Goal: Transaction & Acquisition: Book appointment/travel/reservation

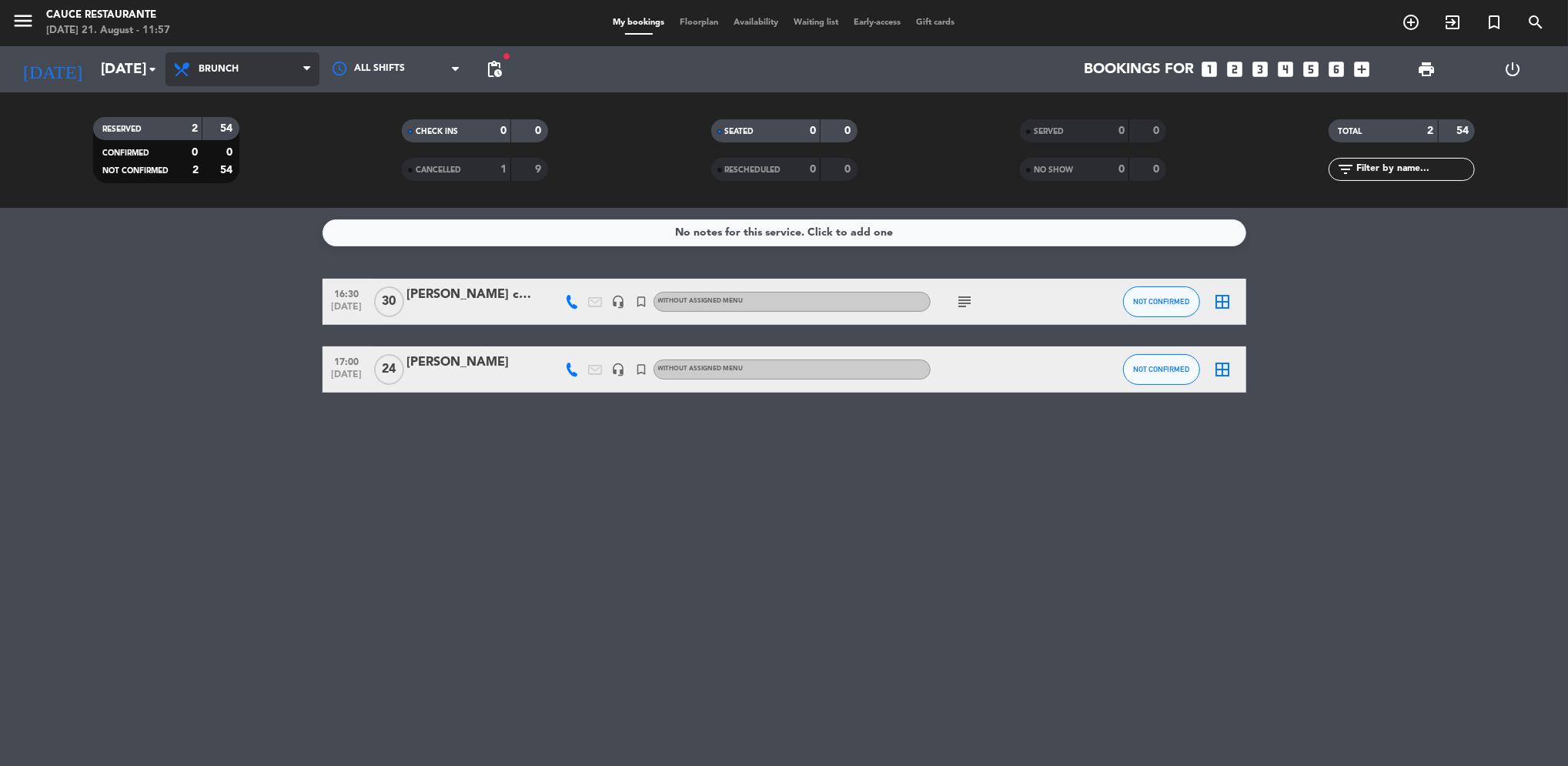
click at [229, 64] on span "Brunch" at bounding box center [219, 69] width 40 height 11
click at [228, 201] on div "menu Cauce Restaurante [DATE] 21. August - 11:57 My bookings Floorplan Availabi…" at bounding box center [784, 103] width 1568 height 208
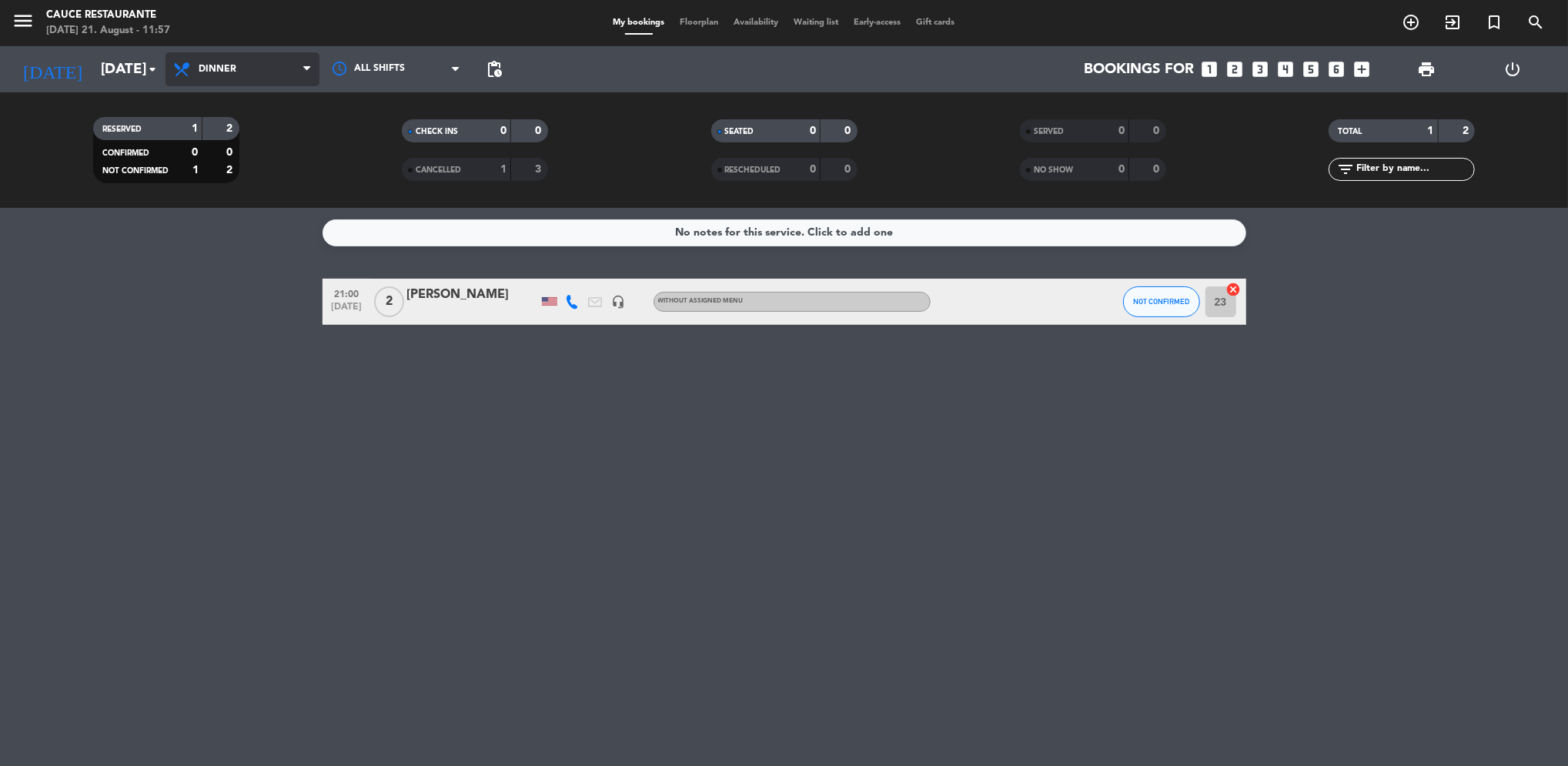
click at [211, 66] on span "Dinner" at bounding box center [218, 69] width 38 height 11
click at [114, 72] on input "[DATE]" at bounding box center [186, 70] width 185 height 33
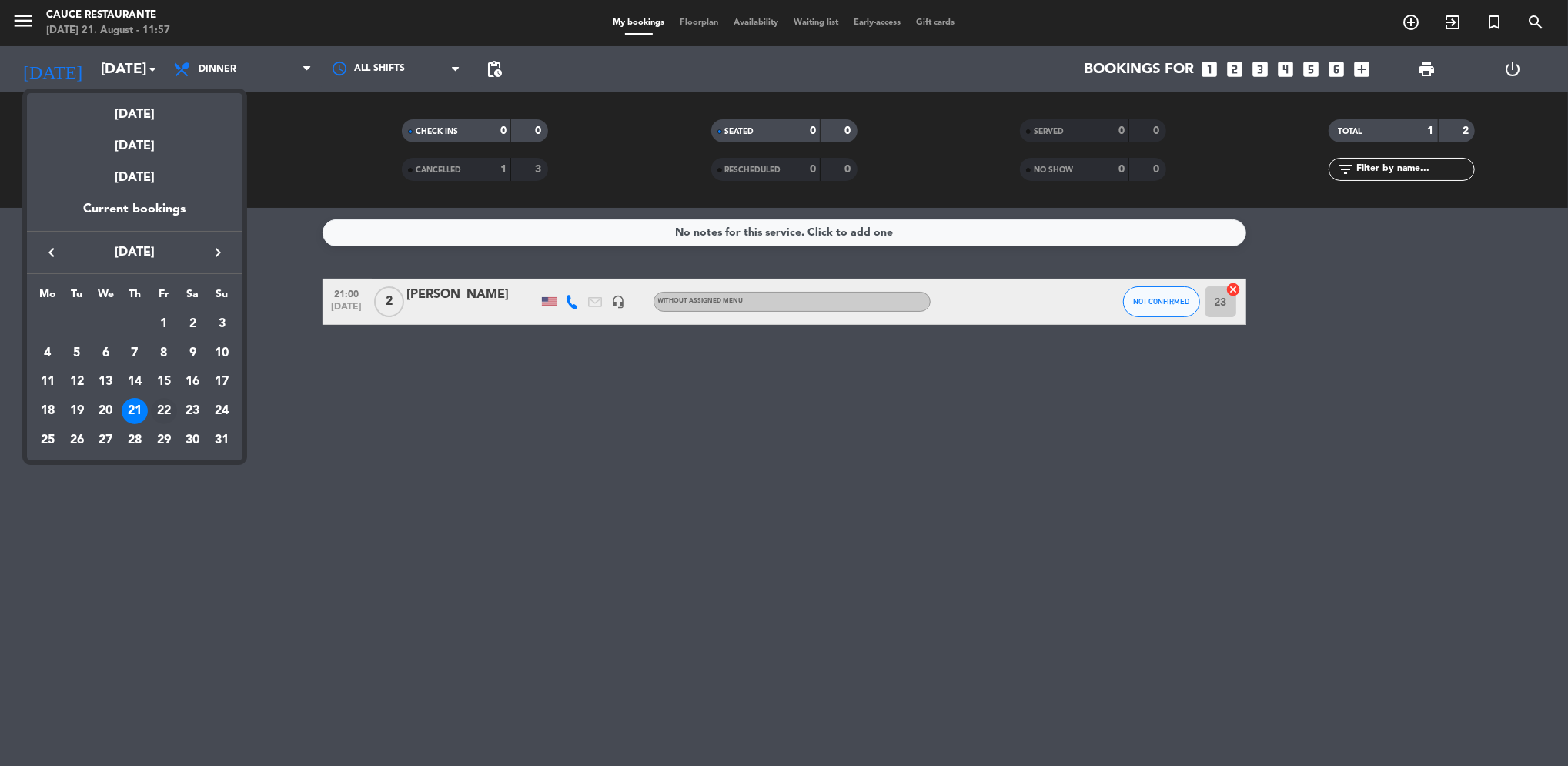
click at [157, 408] on div "22" at bounding box center [163, 411] width 26 height 26
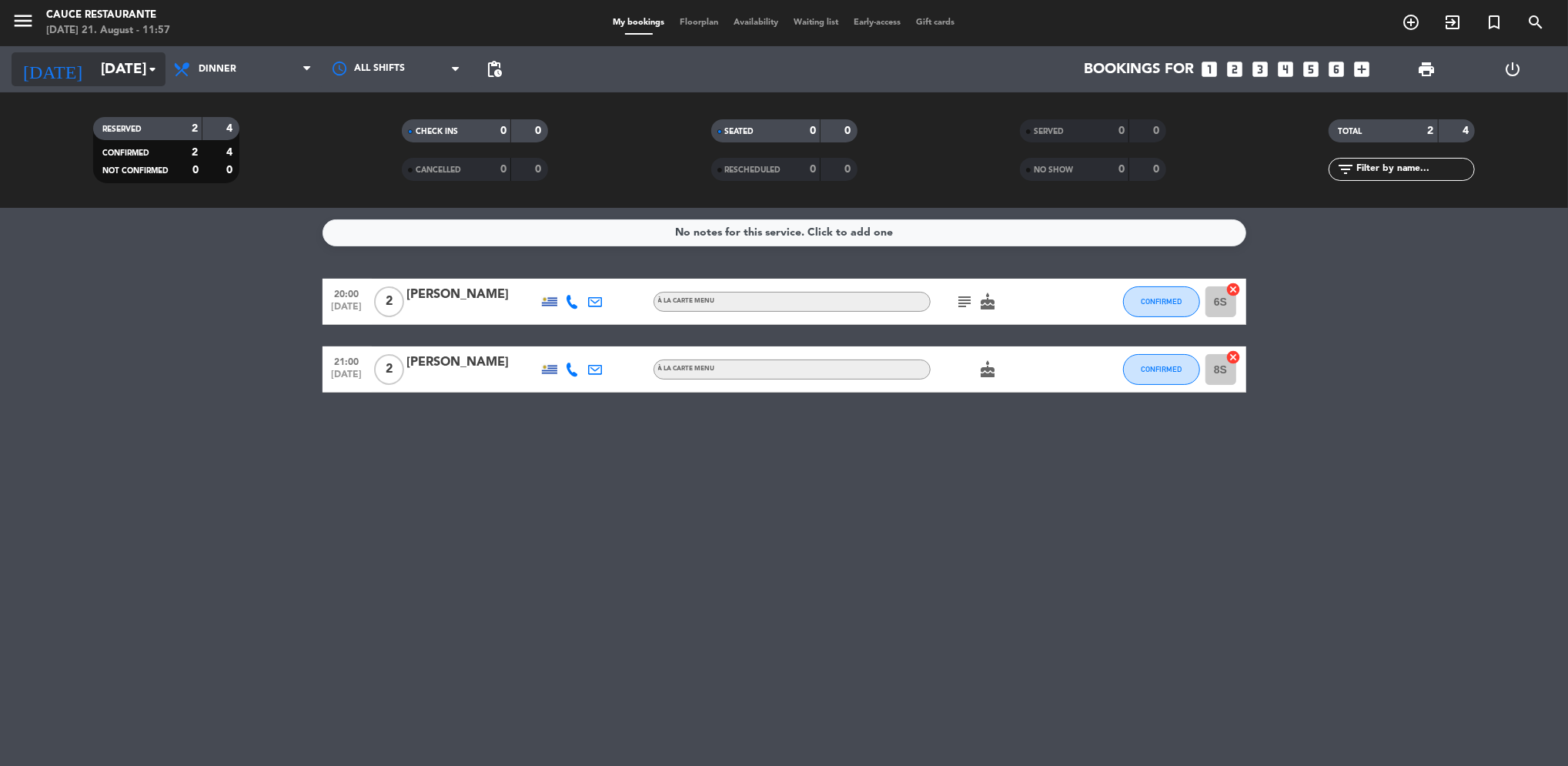
click at [122, 80] on input "[DATE]" at bounding box center [186, 70] width 185 height 33
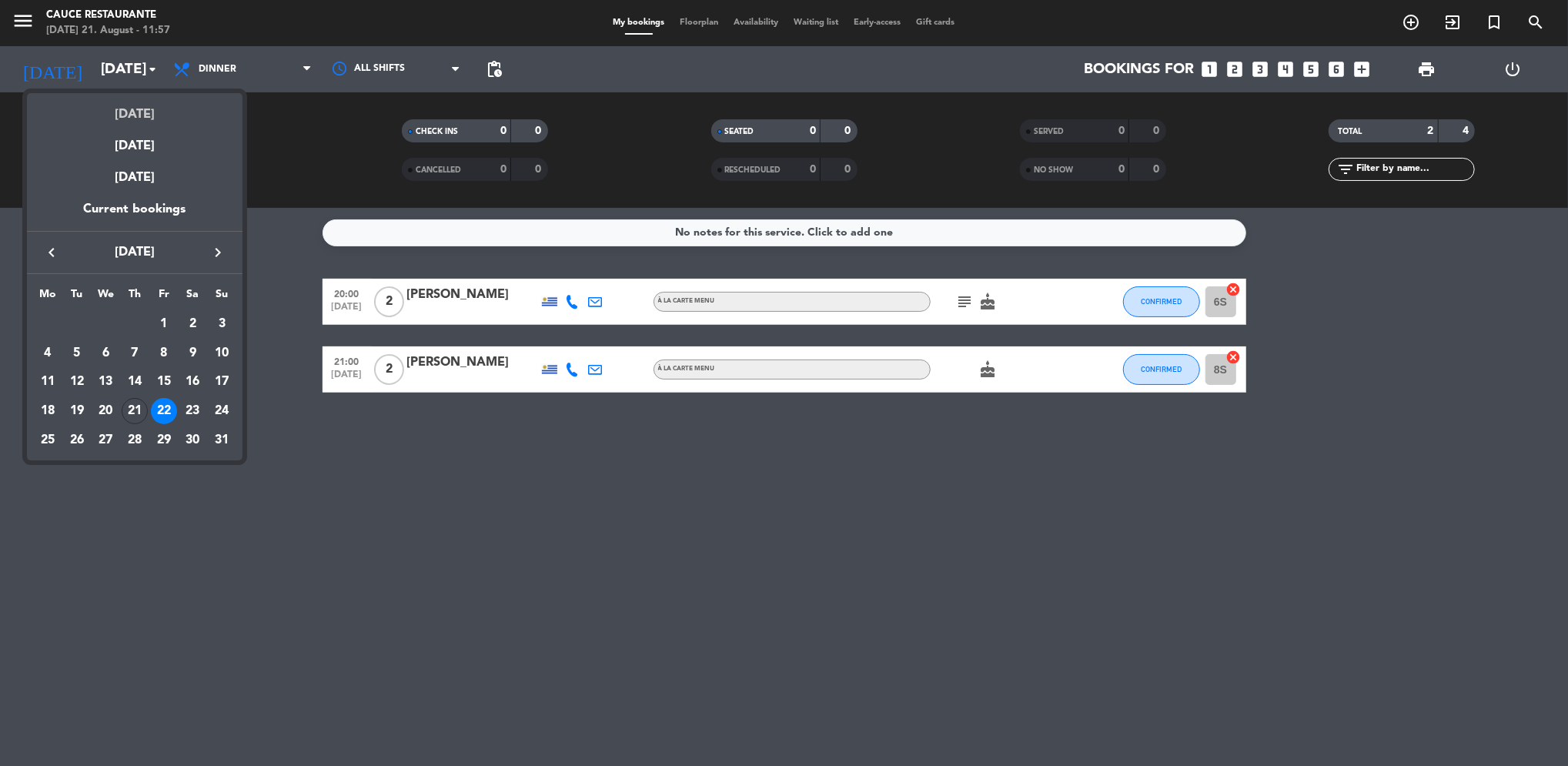
click at [131, 114] on div "[DATE]" at bounding box center [135, 109] width 216 height 32
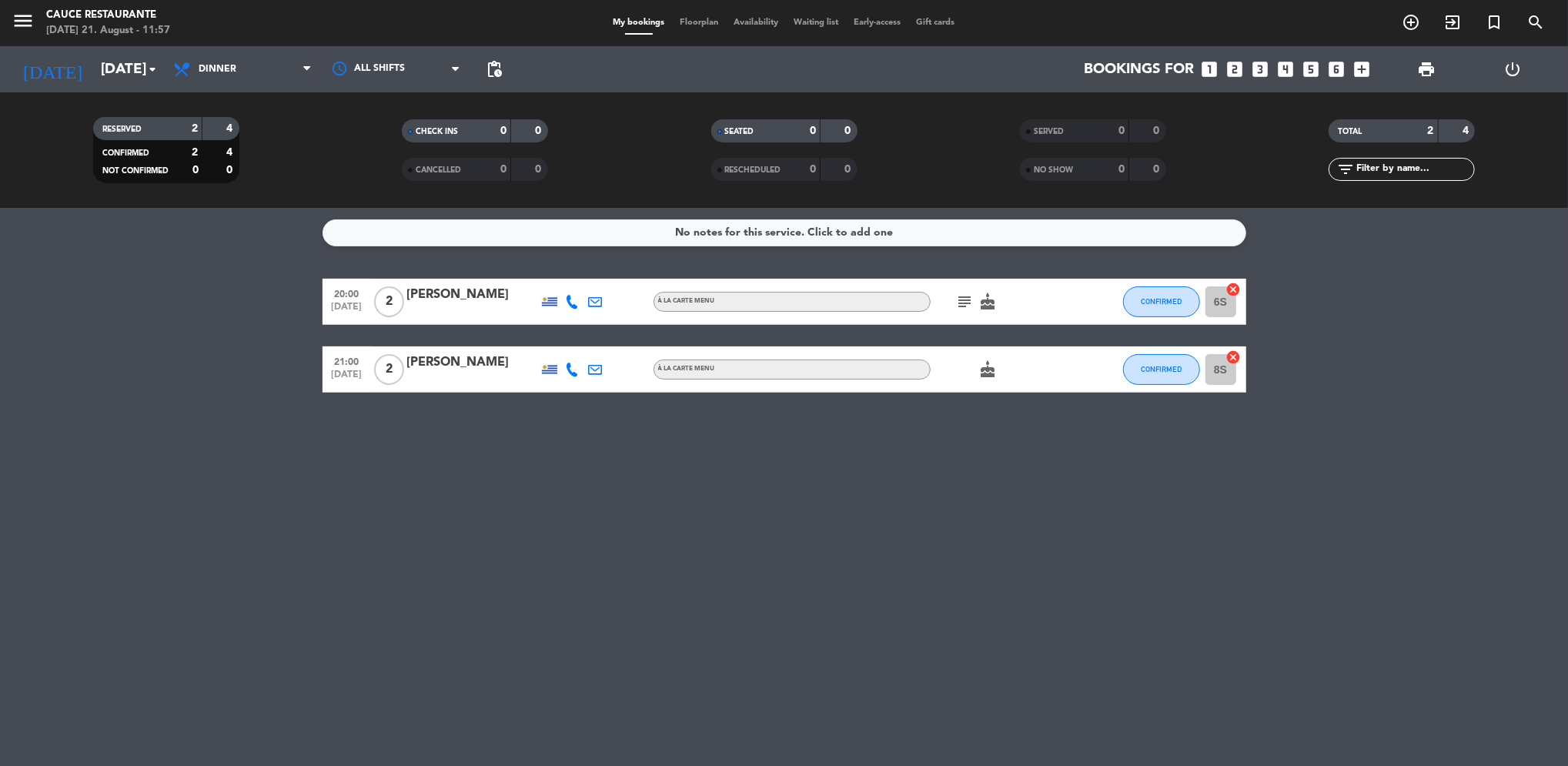
type input "[DATE]"
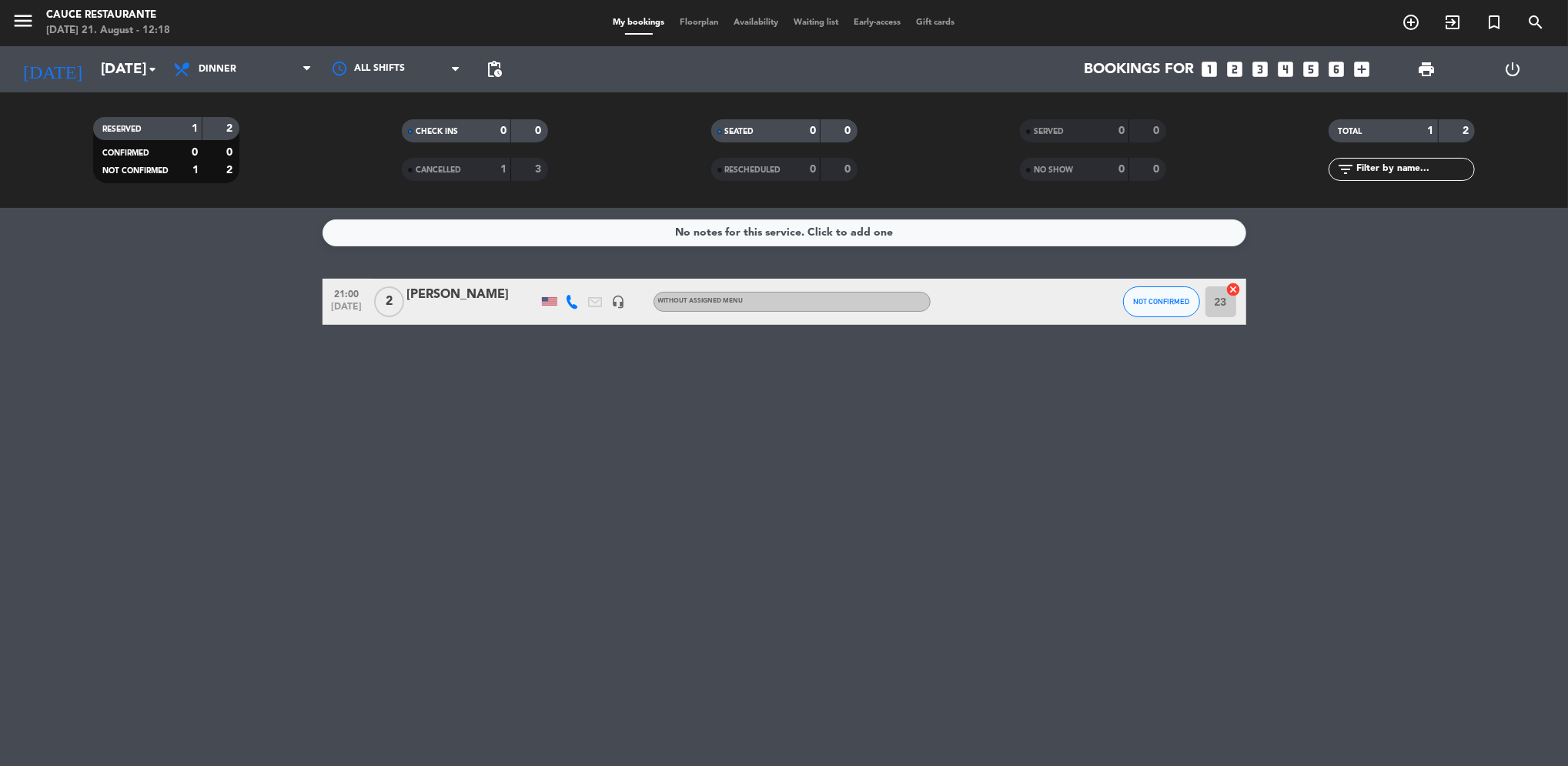
click at [1337, 66] on icon "looks_6" at bounding box center [1337, 69] width 20 height 20
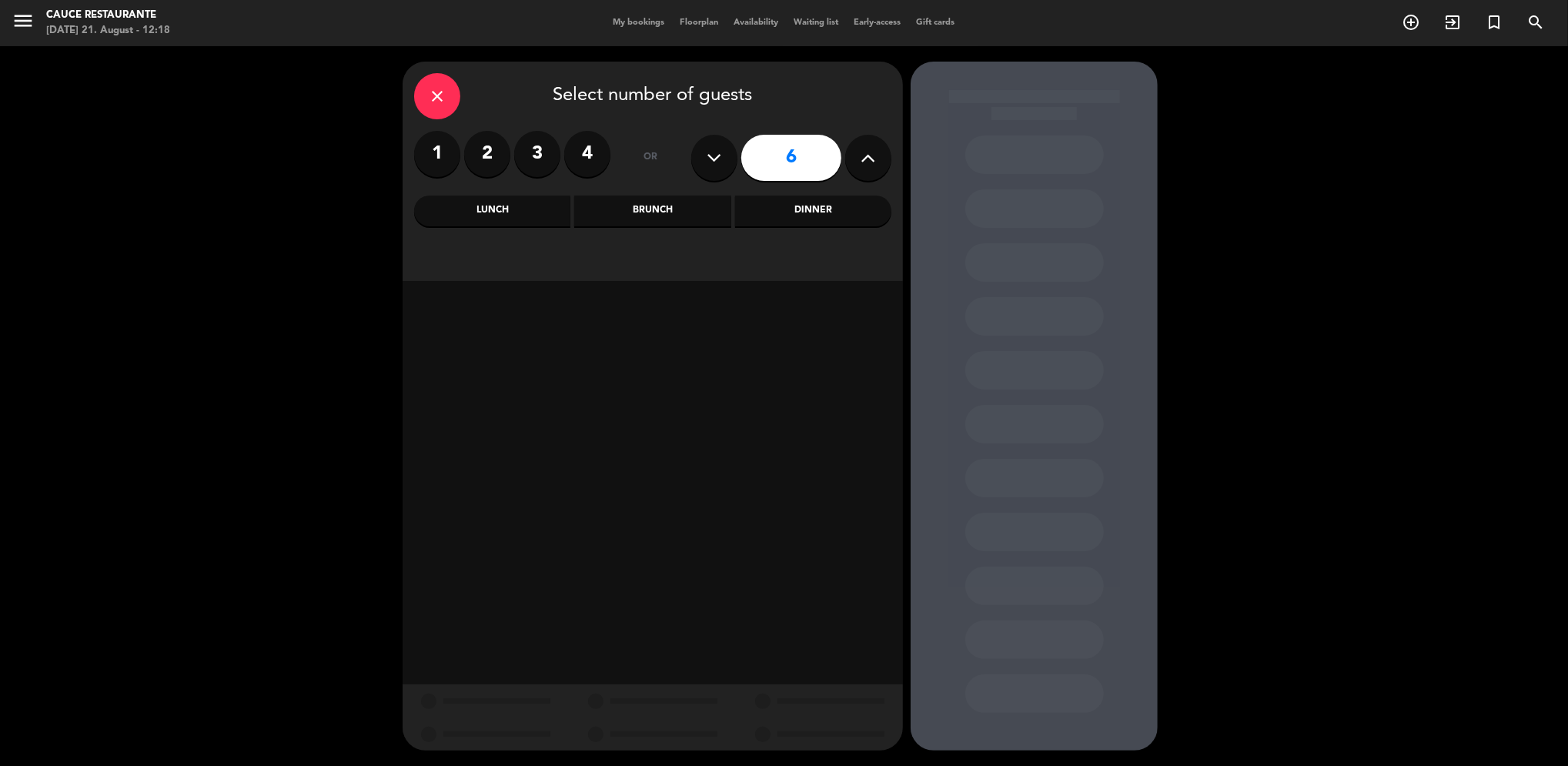
click at [647, 211] on div "Brunch" at bounding box center [652, 211] width 156 height 31
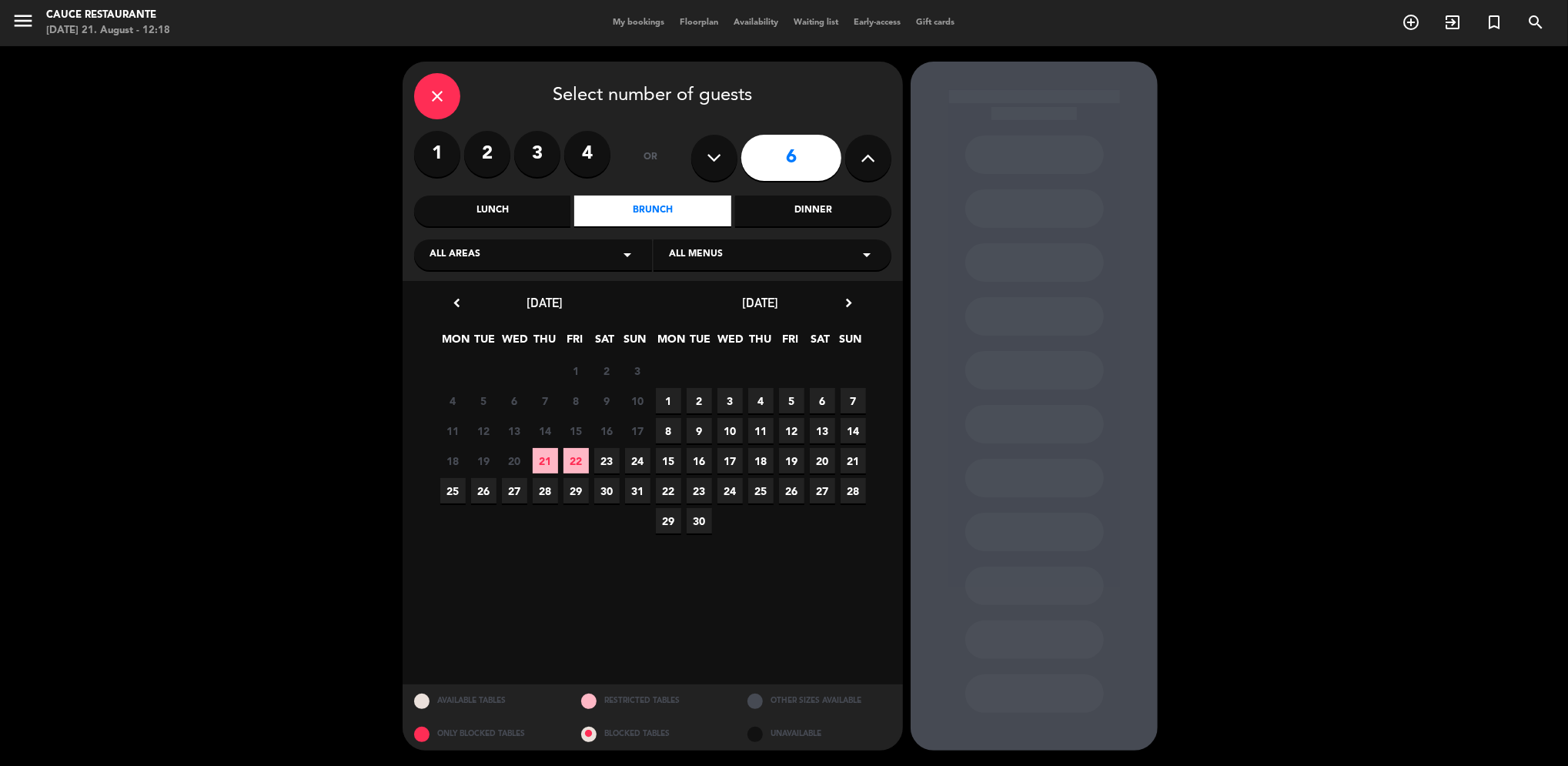
click at [609, 466] on span "23" at bounding box center [607, 461] width 25 height 25
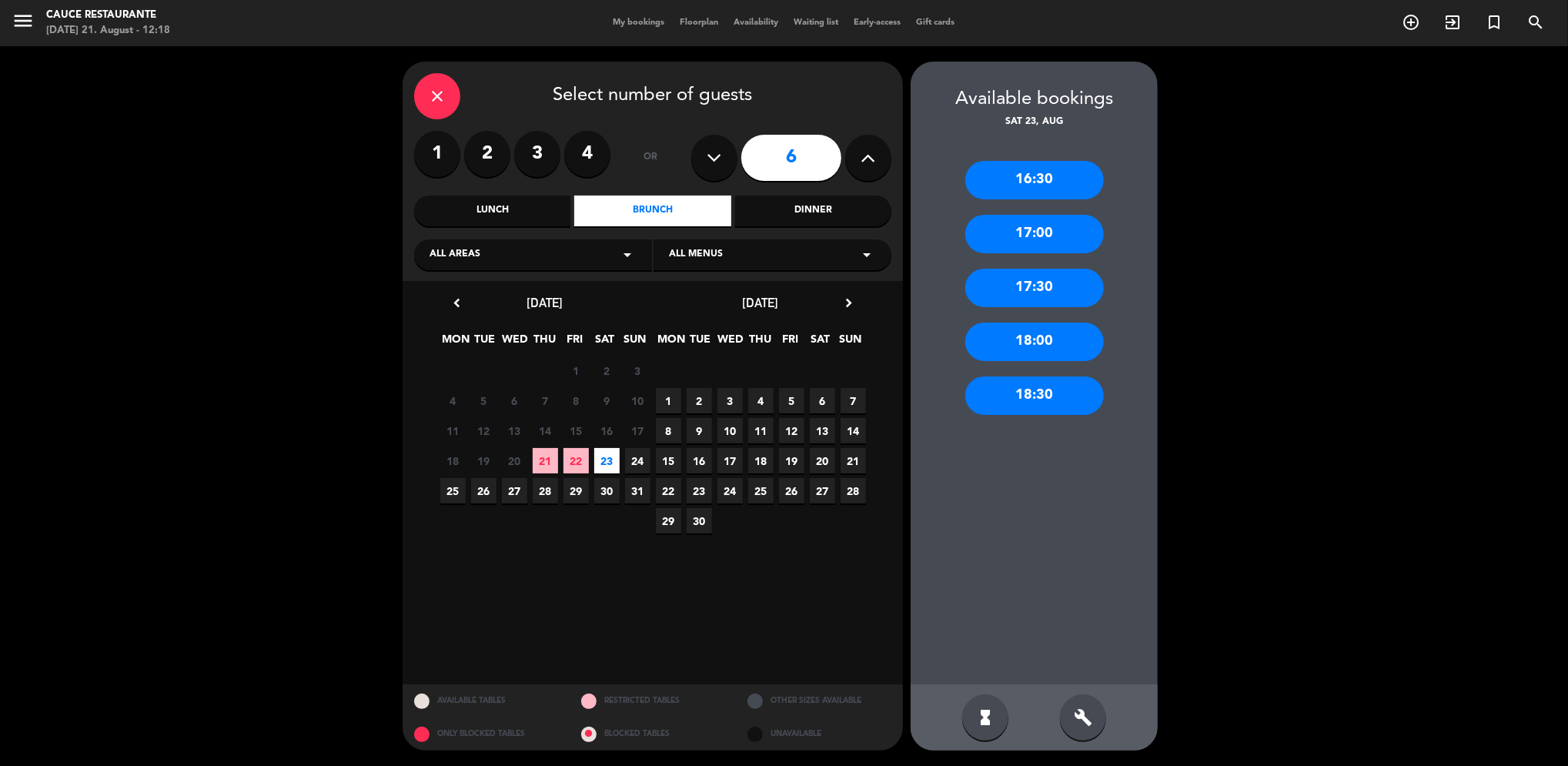
click at [1054, 167] on div "16:30" at bounding box center [1034, 180] width 139 height 38
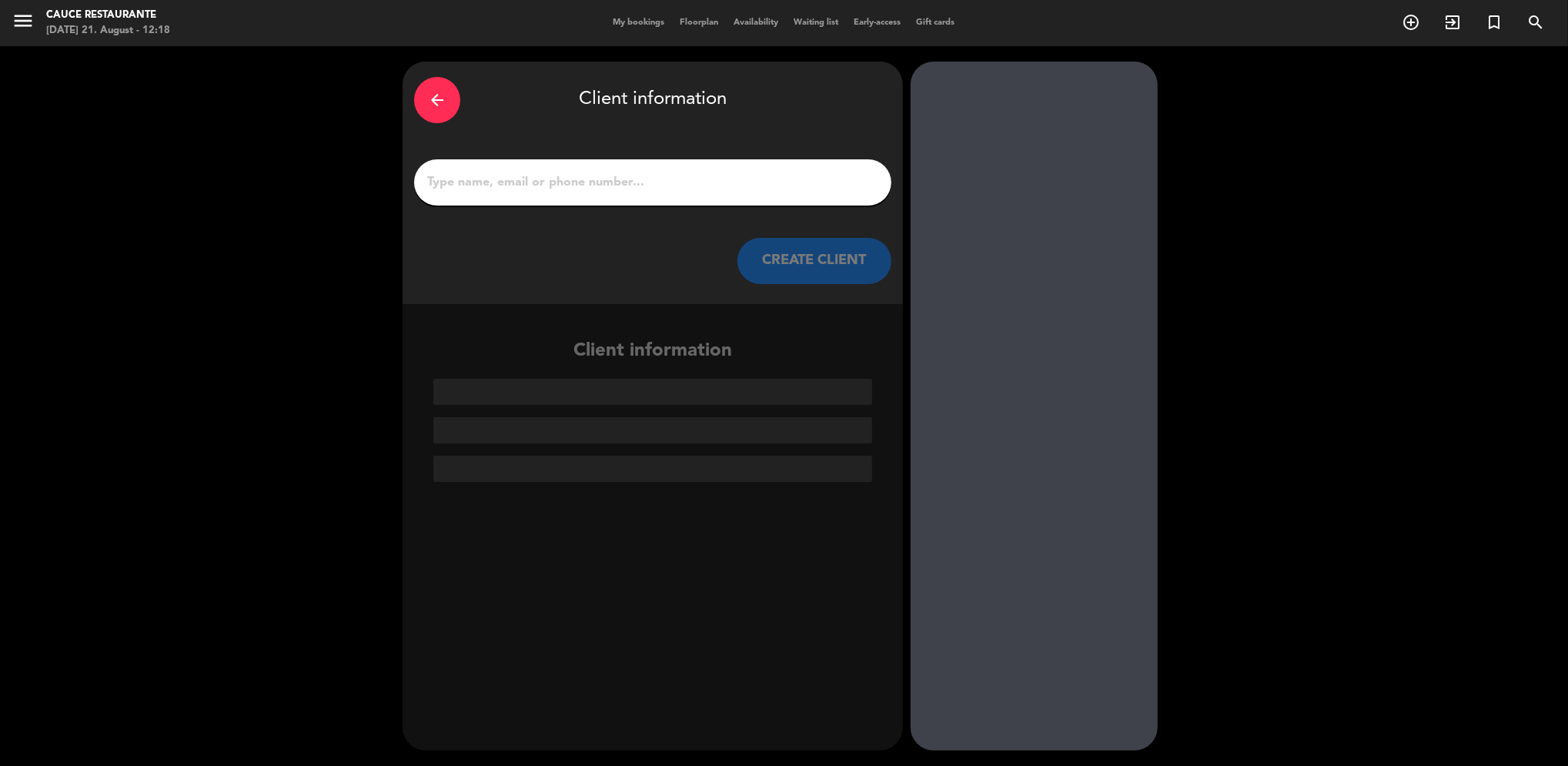
click at [723, 183] on input "1" at bounding box center [652, 182] width 455 height 22
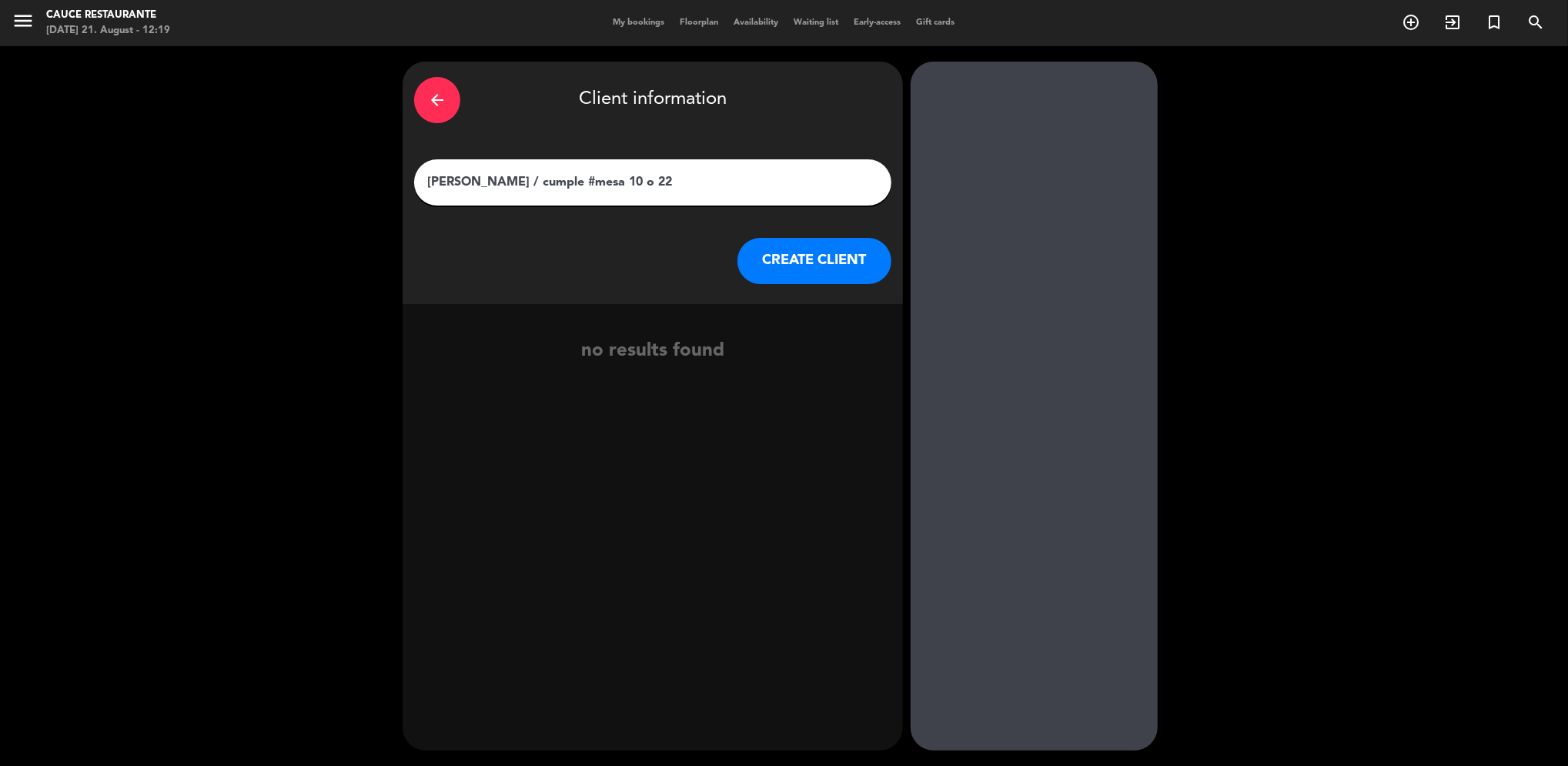
type input "[PERSON_NAME] / cumple #mesa 10 o 22"
click at [802, 273] on button "CREATE CLIENT" at bounding box center [815, 260] width 154 height 46
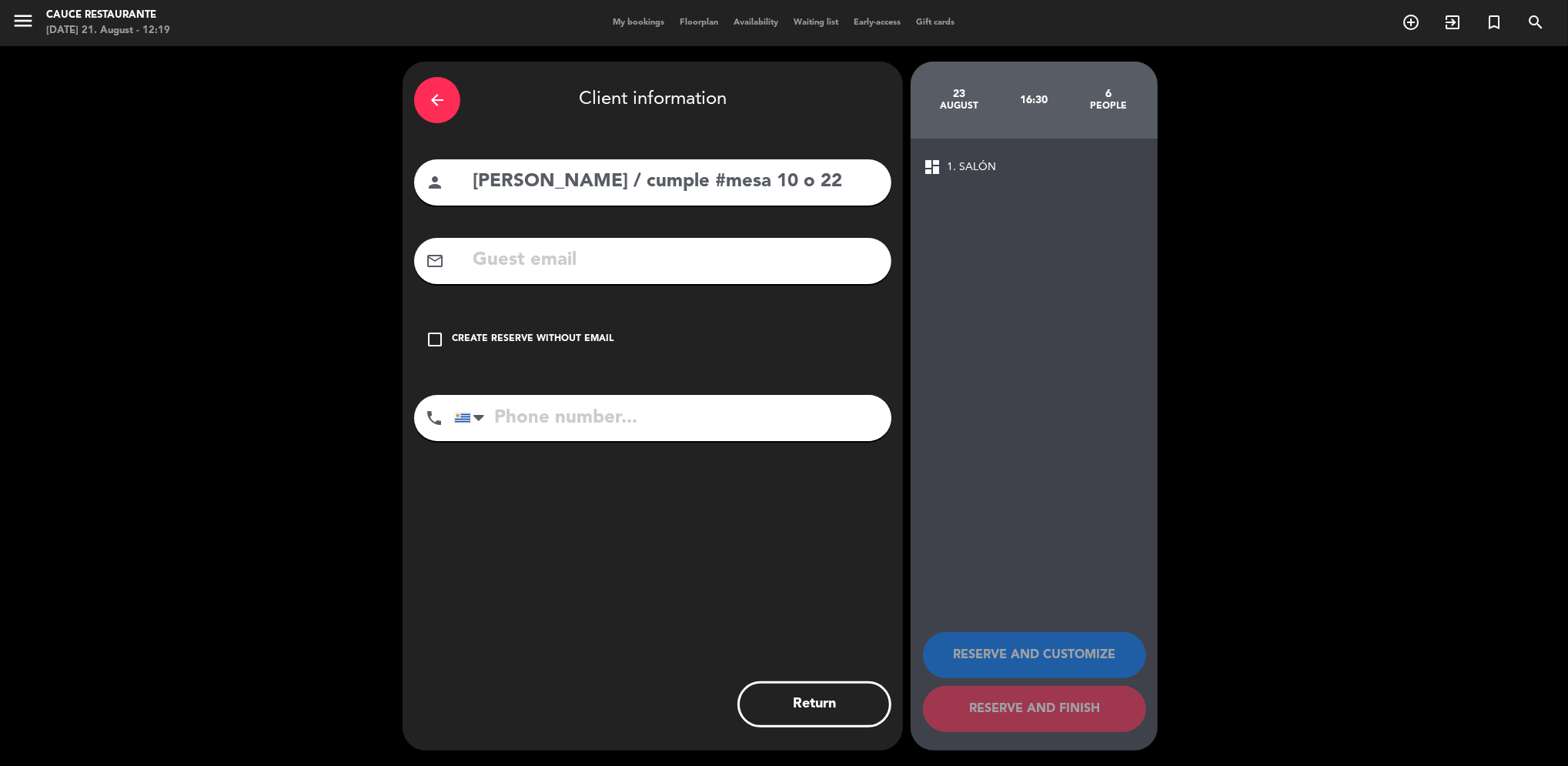
click at [541, 337] on div "Create reserve without email" at bounding box center [533, 339] width 162 height 15
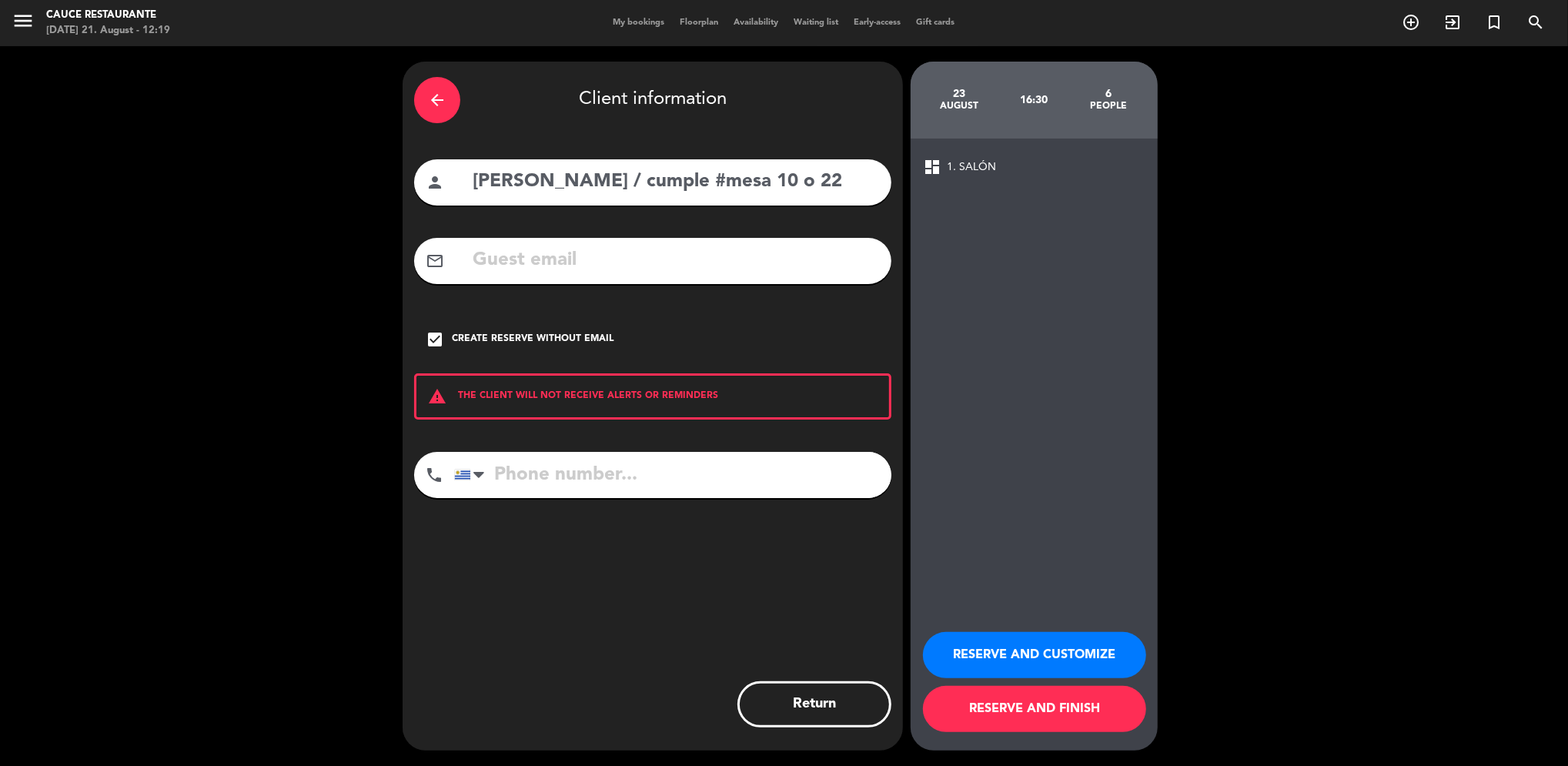
click at [1026, 714] on button "RESERVE AND FINISH" at bounding box center [1034, 709] width 223 height 46
